Goal: Task Accomplishment & Management: Complete application form

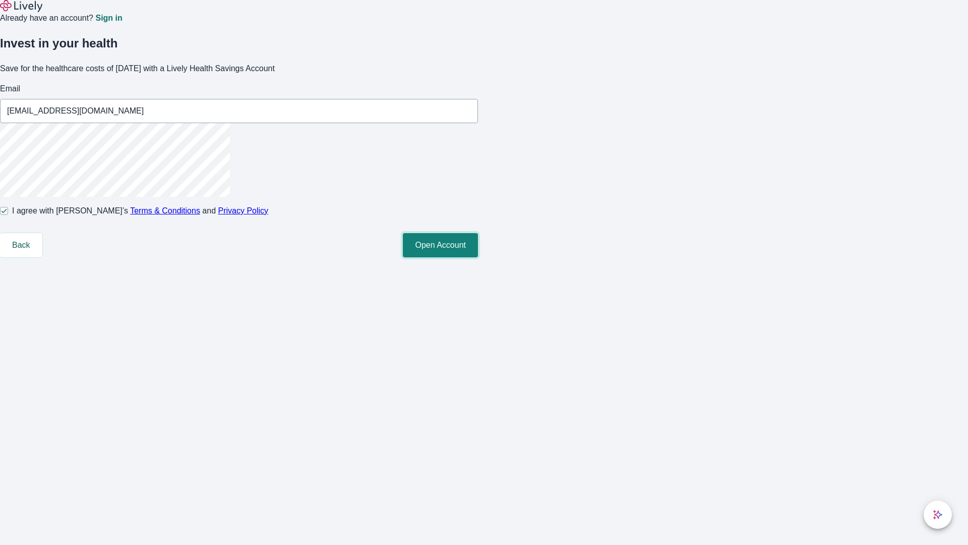
click at [478, 257] on button "Open Account" at bounding box center [440, 245] width 75 height 24
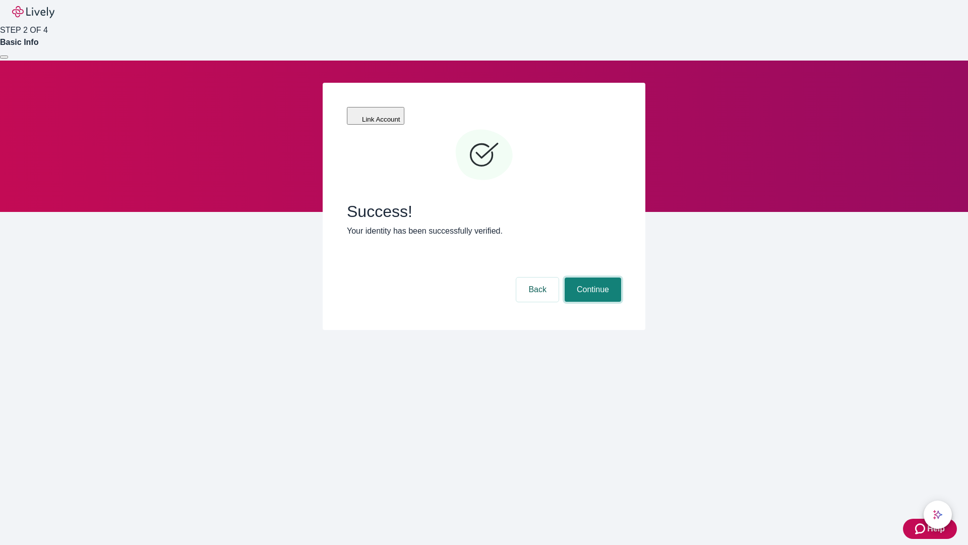
click at [592, 277] on button "Continue" at bounding box center [593, 289] width 56 height 24
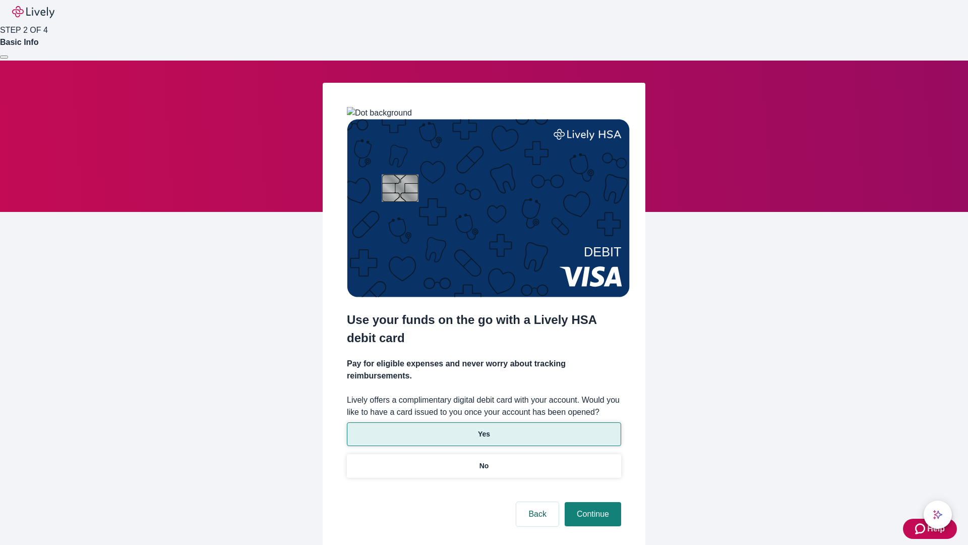
click at [484, 429] on p "Yes" at bounding box center [484, 434] width 12 height 11
click at [592, 502] on button "Continue" at bounding box center [593, 514] width 56 height 24
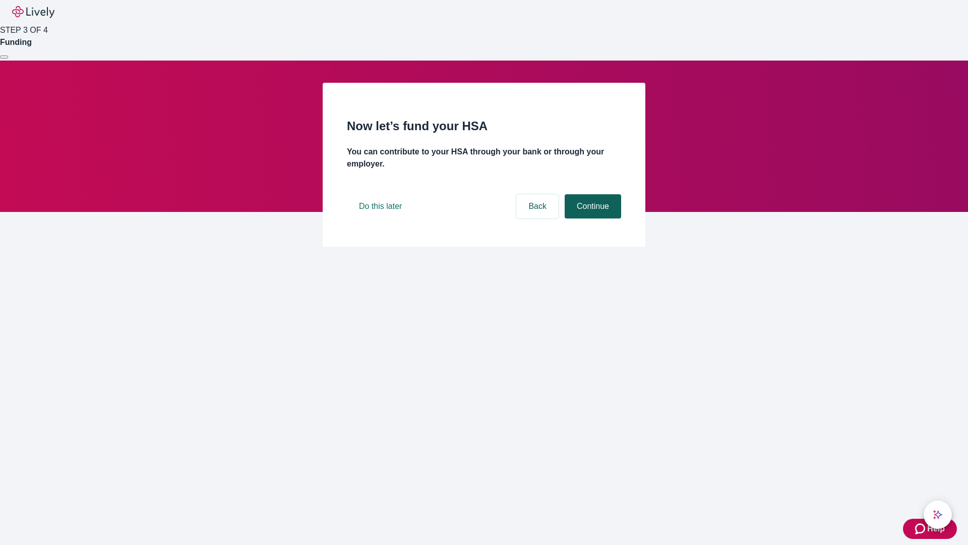
click at [592, 218] on button "Continue" at bounding box center [593, 206] width 56 height 24
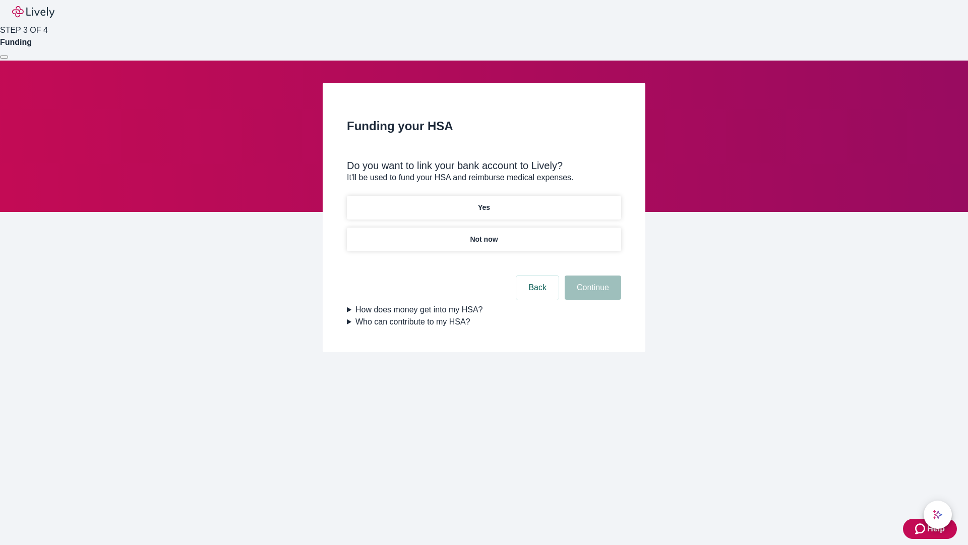
click at [484, 234] on p "Not now" at bounding box center [484, 239] width 28 height 11
click at [592, 294] on button "Continue" at bounding box center [593, 287] width 56 height 24
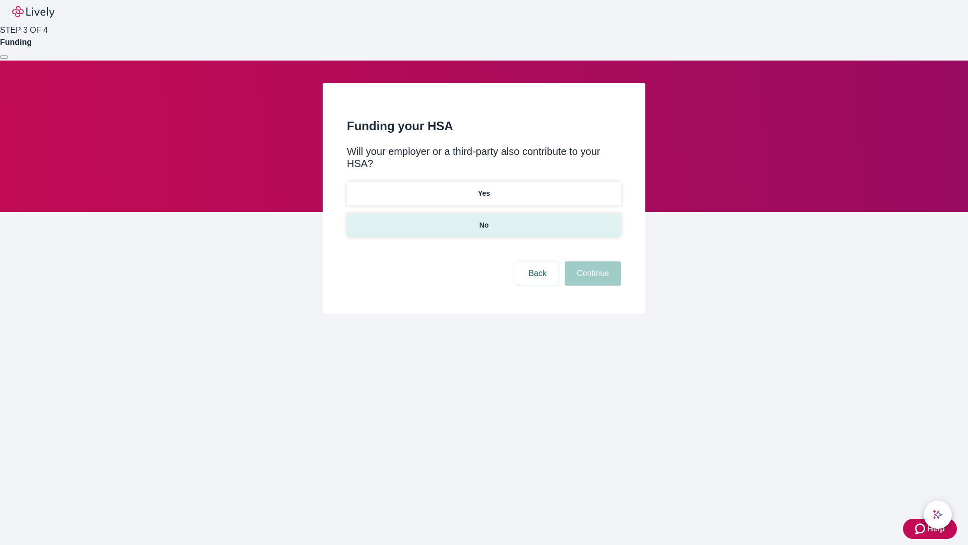
click at [484, 220] on p "No" at bounding box center [485, 225] width 10 height 11
click at [592, 261] on button "Continue" at bounding box center [593, 273] width 56 height 24
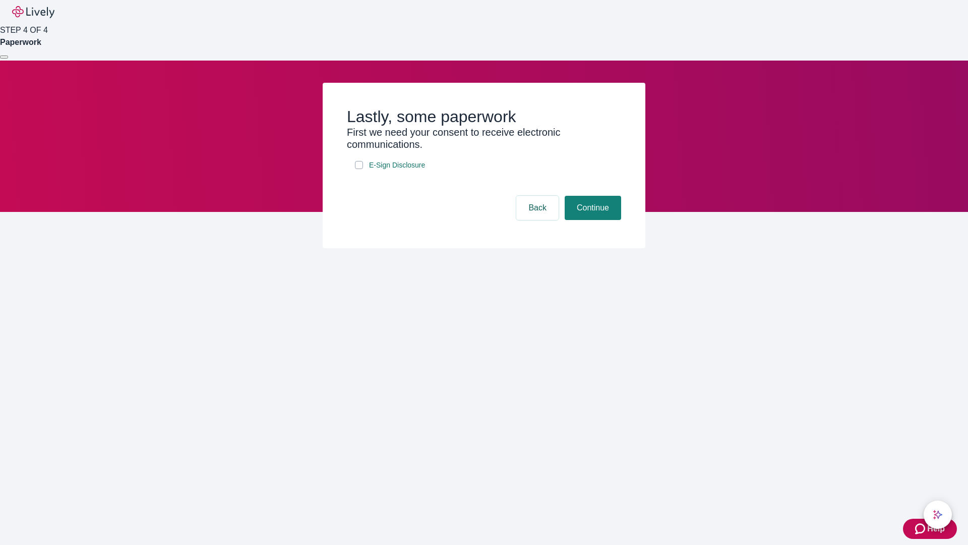
click at [359, 169] on input "E-Sign Disclosure" at bounding box center [359, 165] width 8 height 8
checkbox input "true"
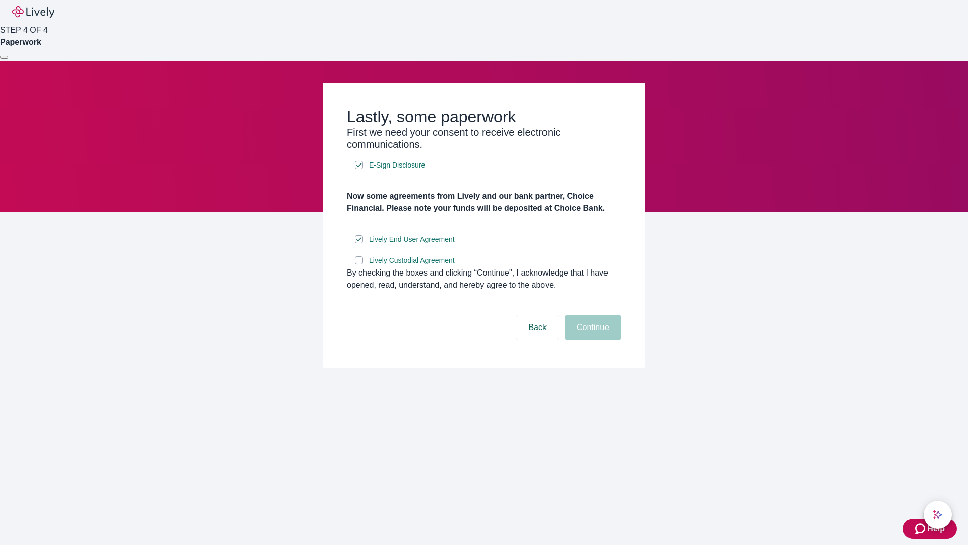
click at [359, 264] on input "Lively Custodial Agreement" at bounding box center [359, 260] width 8 height 8
checkbox input "true"
click at [592, 339] on button "Continue" at bounding box center [593, 327] width 56 height 24
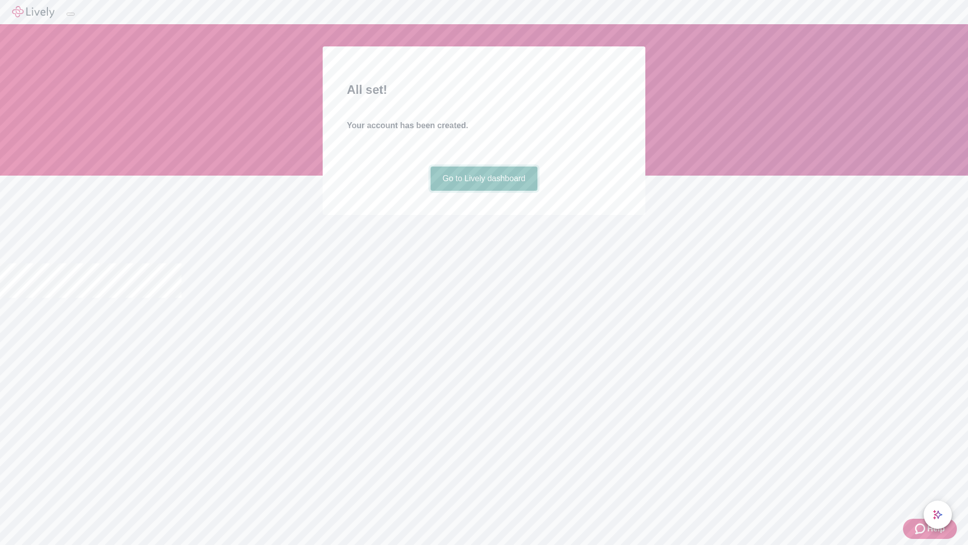
click at [484, 191] on link "Go to Lively dashboard" at bounding box center [484, 178] width 107 height 24
